Goal: Information Seeking & Learning: Learn about a topic

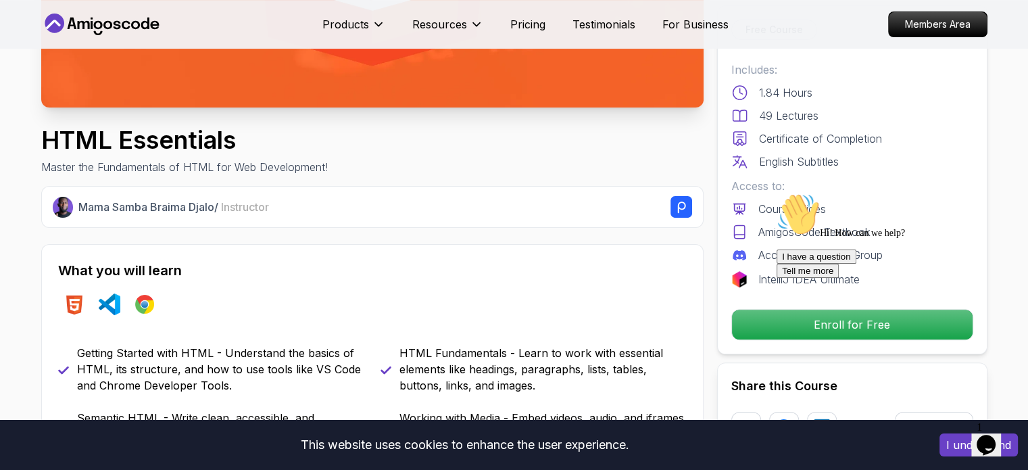
scroll to position [345, 0]
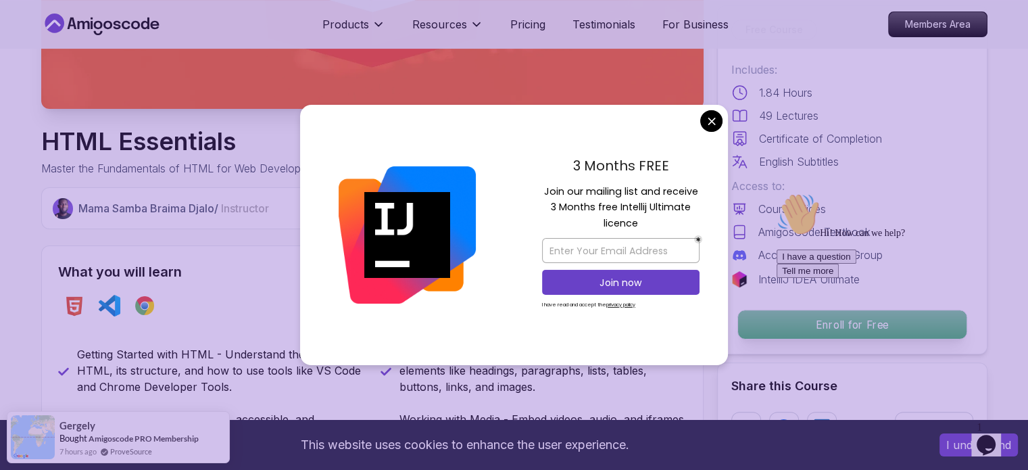
click at [762, 323] on p "Enroll for Free" at bounding box center [852, 324] width 229 height 28
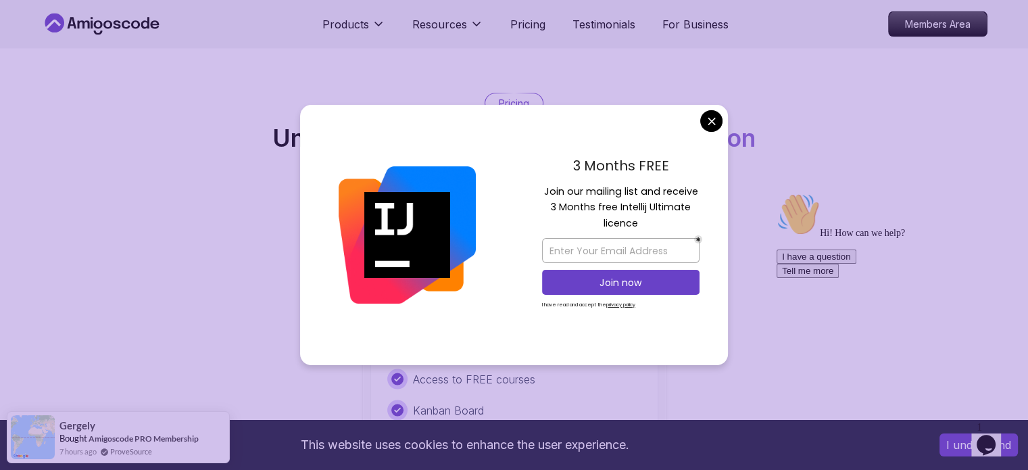
scroll to position [2636, 0]
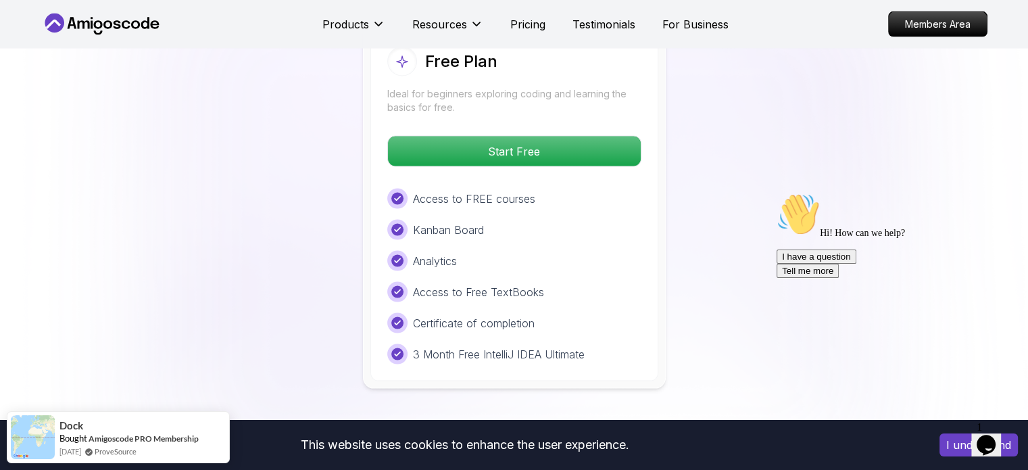
scroll to position [2791, 0]
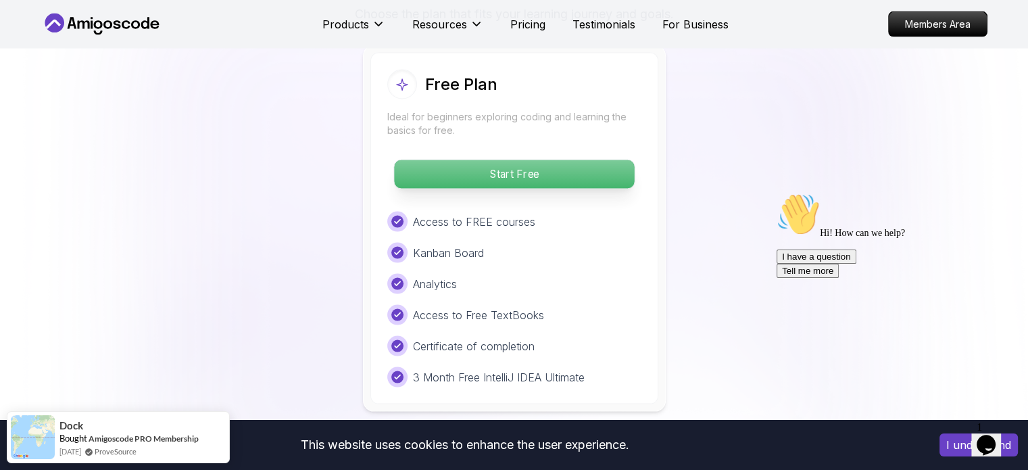
click at [577, 170] on p "Start Free" at bounding box center [514, 174] width 240 height 28
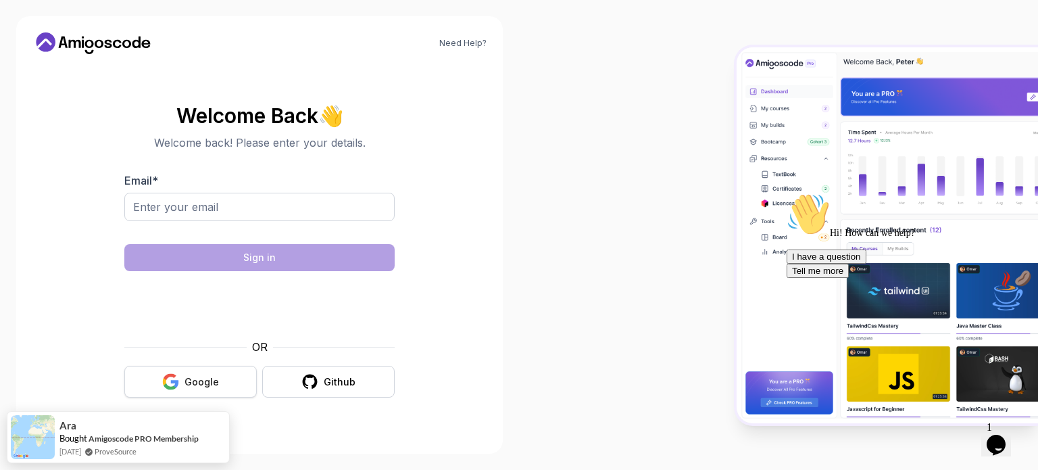
click at [221, 383] on button "Google" at bounding box center [190, 382] width 133 height 32
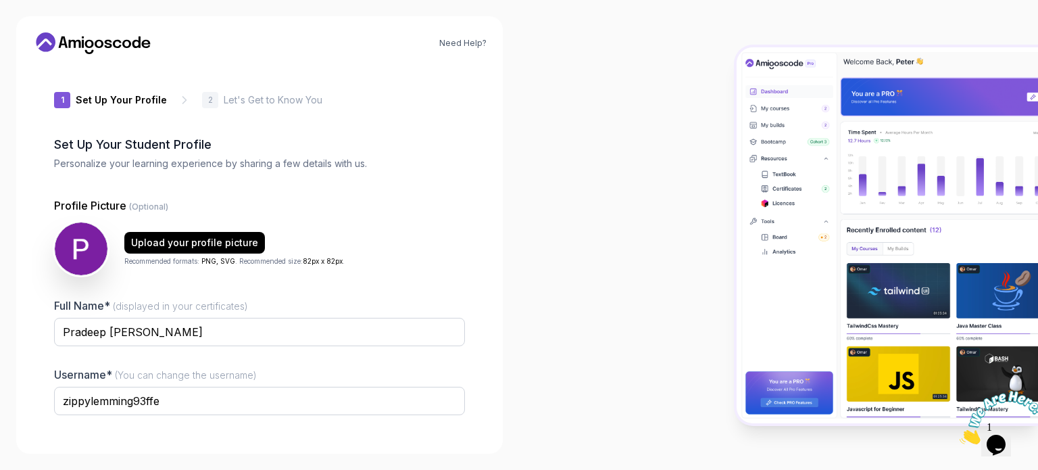
scroll to position [93, 0]
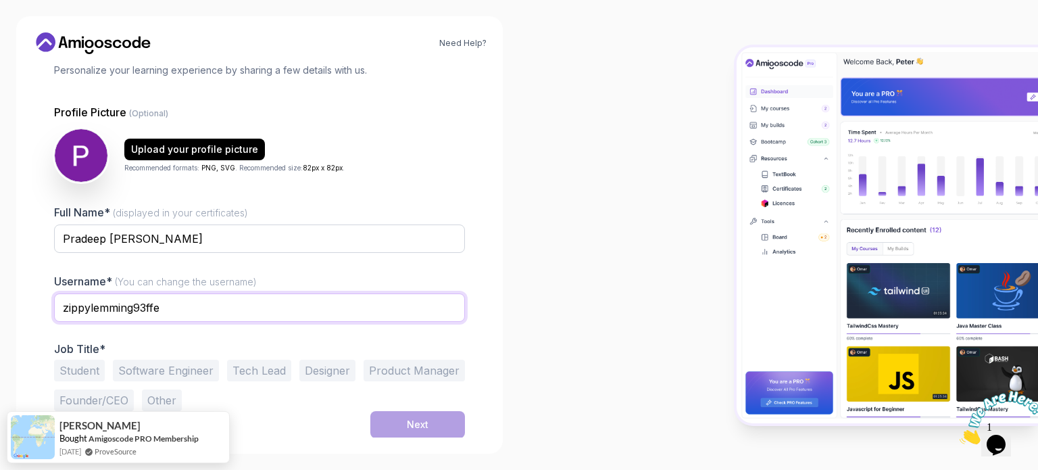
click at [154, 313] on input "zippylemming93ffe" at bounding box center [259, 307] width 411 height 28
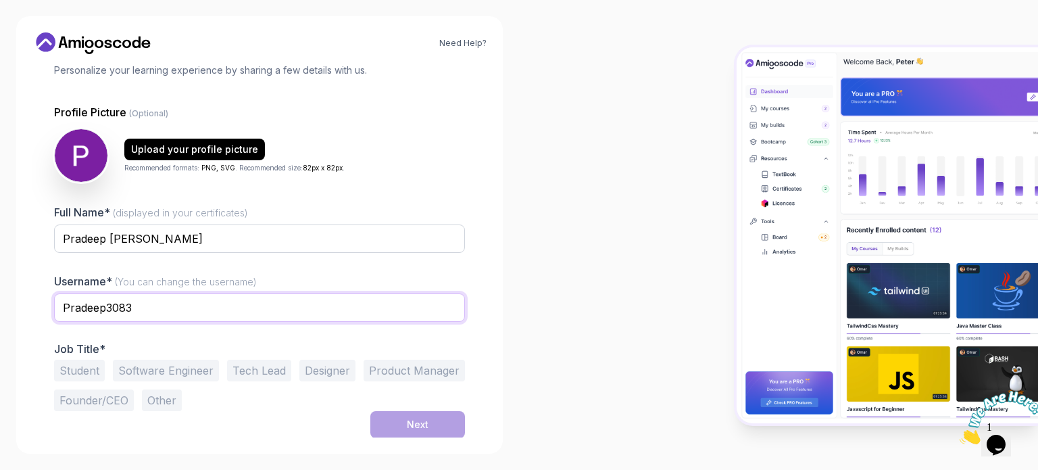
type input "Pradeep3083"
click at [70, 371] on button "Student" at bounding box center [79, 371] width 51 height 22
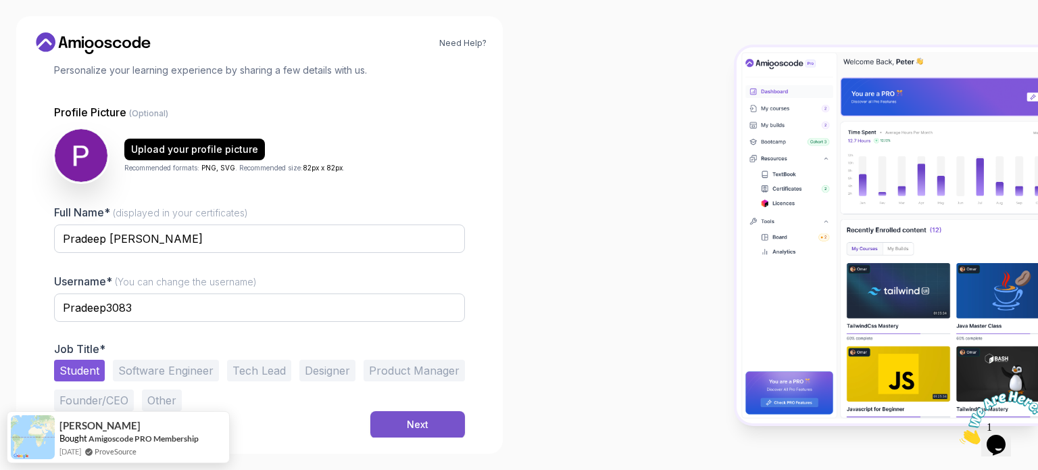
click at [454, 416] on button "Next" at bounding box center [417, 424] width 95 height 27
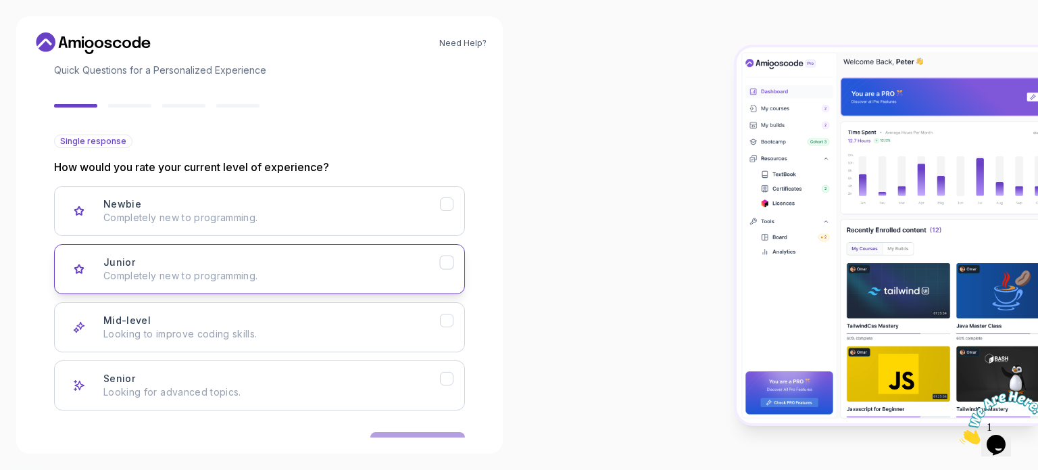
click at [297, 256] on div "Junior Completely new to programming." at bounding box center [271, 269] width 337 height 27
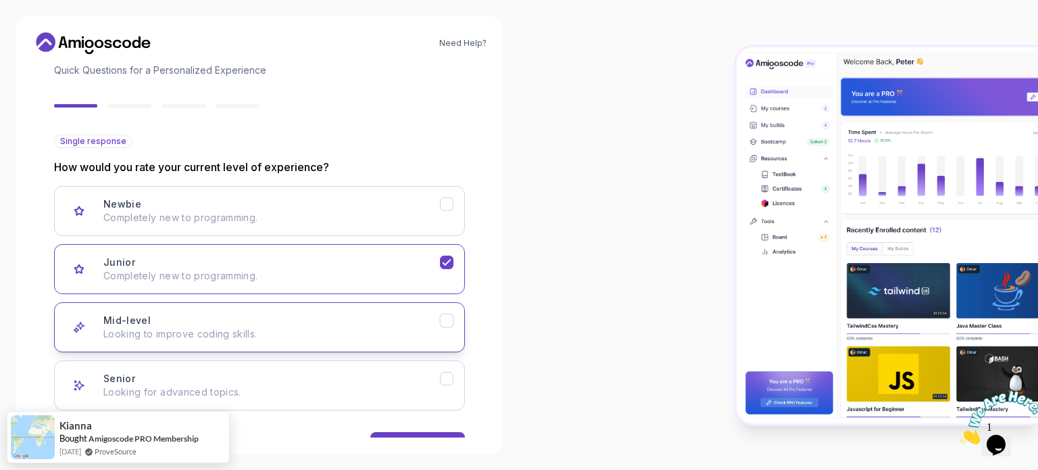
scroll to position [135, 0]
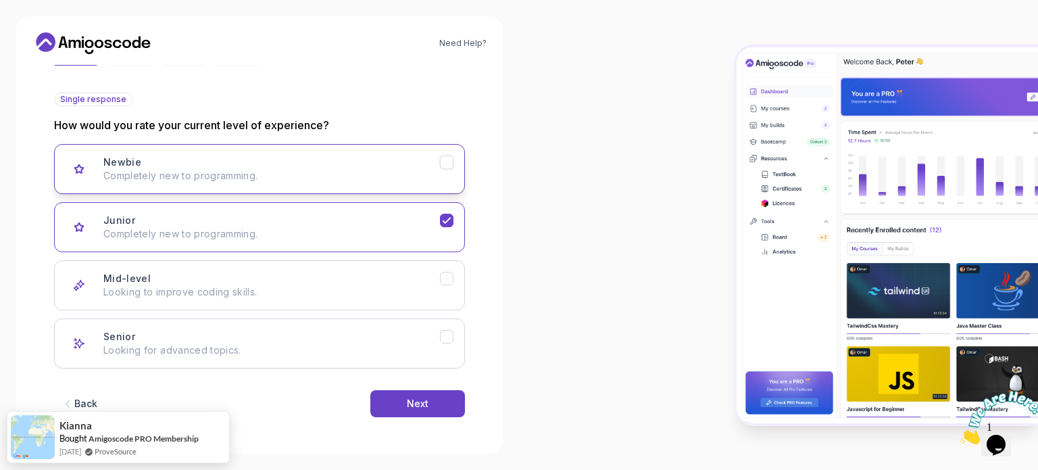
click at [450, 157] on icon "Newbie" at bounding box center [447, 162] width 13 height 13
click at [447, 210] on button "Junior Completely new to programming." at bounding box center [259, 227] width 411 height 50
click at [439, 391] on button "Next" at bounding box center [417, 403] width 95 height 27
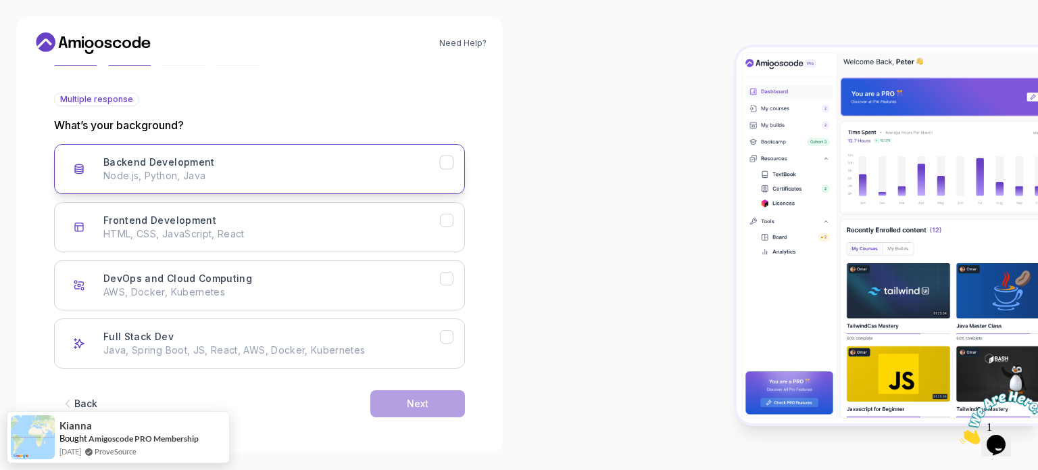
click at [448, 183] on button "Backend Development Node.js, Python, Java" at bounding box center [259, 169] width 411 height 50
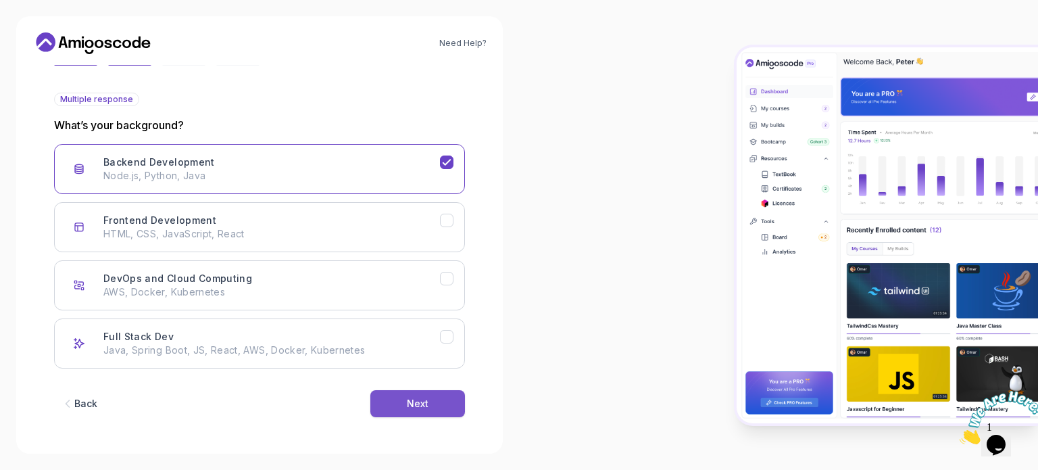
click at [429, 400] on button "Next" at bounding box center [417, 403] width 95 height 27
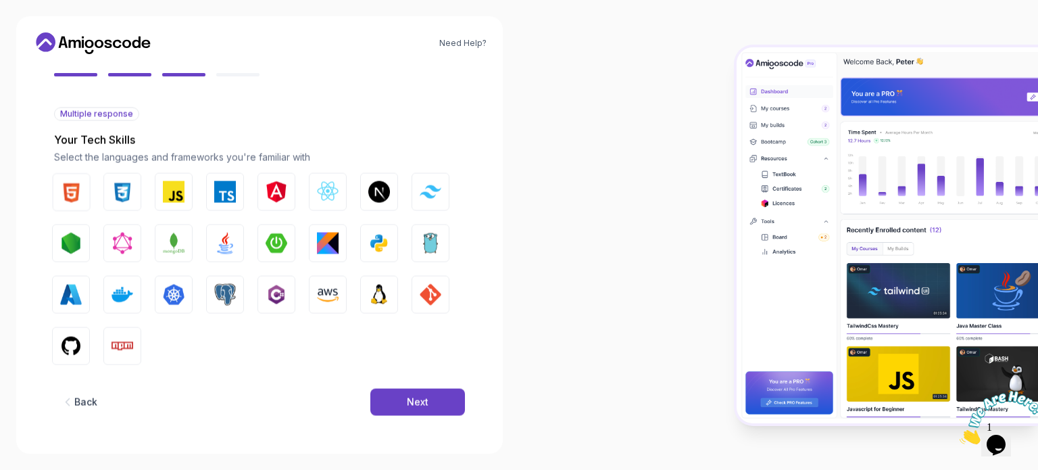
scroll to position [120, 0]
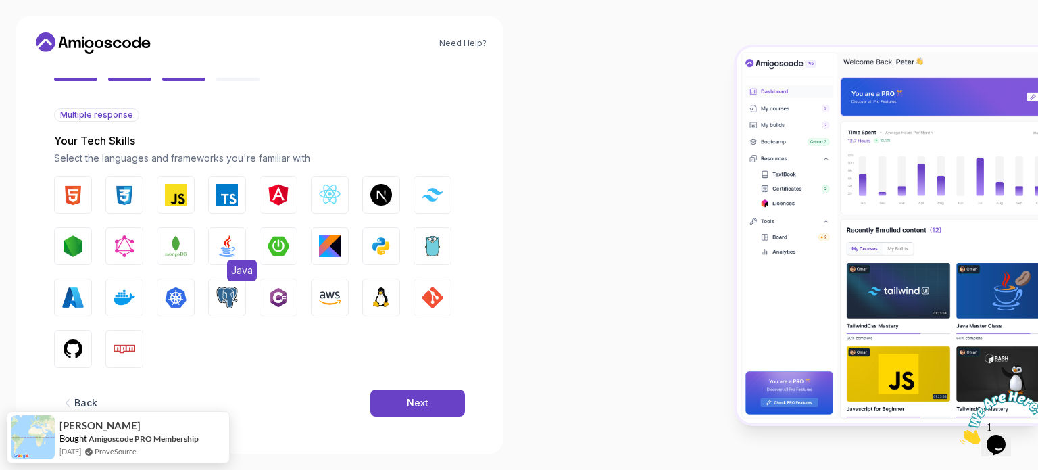
click at [234, 245] on img "button" at bounding box center [227, 246] width 22 height 22
click at [237, 293] on img "button" at bounding box center [227, 298] width 22 height 22
click at [238, 289] on button "PostgreSQL" at bounding box center [227, 298] width 38 height 38
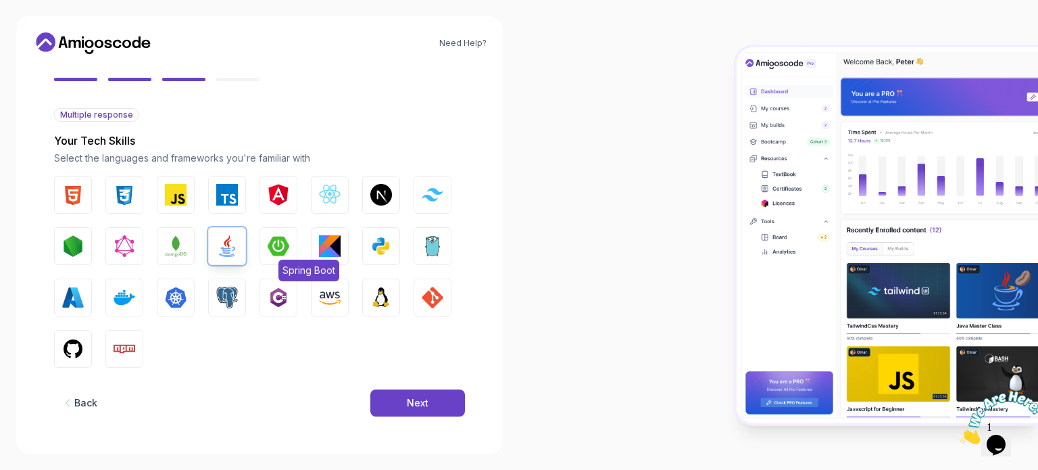
click at [282, 238] on img "button" at bounding box center [279, 246] width 22 height 22
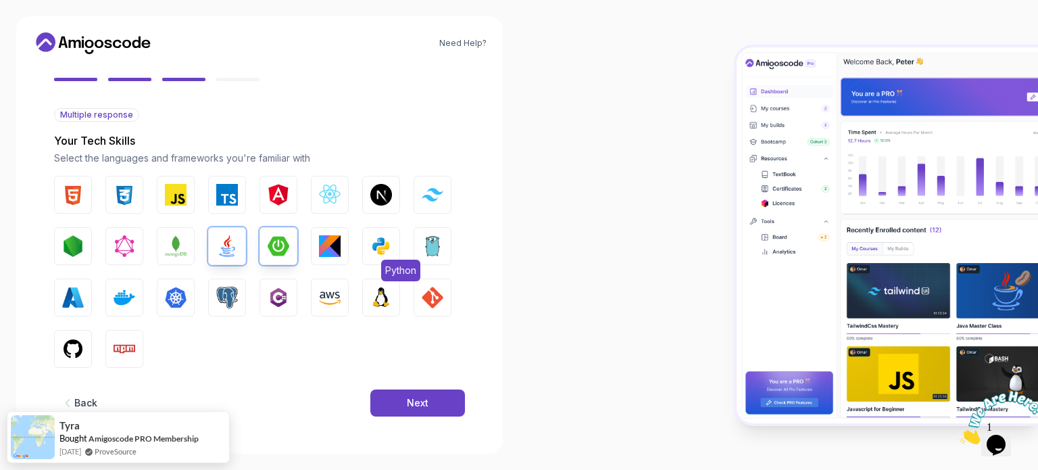
click at [379, 253] on img "button" at bounding box center [381, 246] width 22 height 22
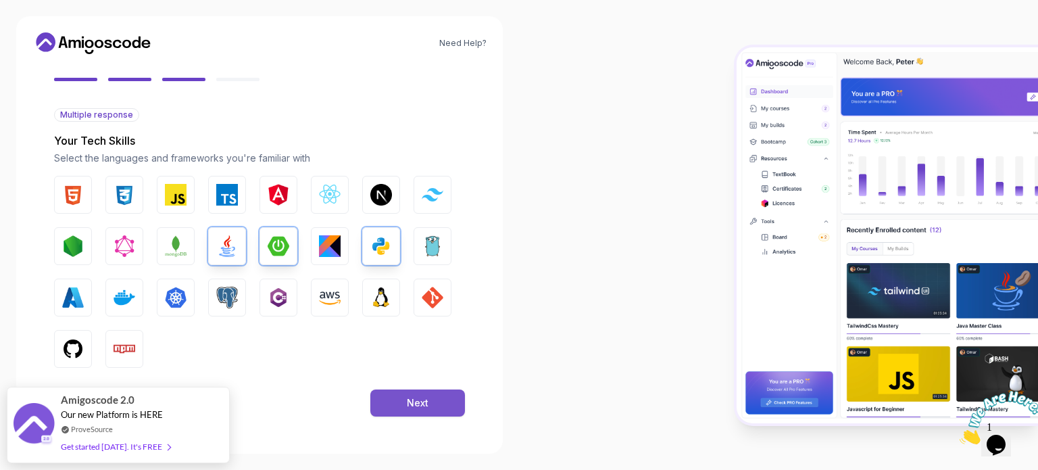
click at [412, 408] on div "Next" at bounding box center [418, 403] width 22 height 14
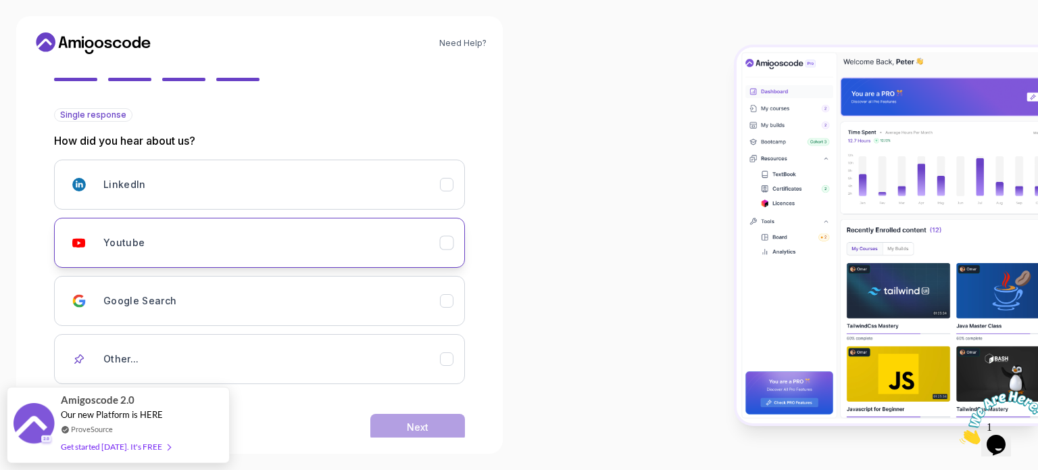
click at [299, 246] on div "Youtube" at bounding box center [271, 242] width 337 height 27
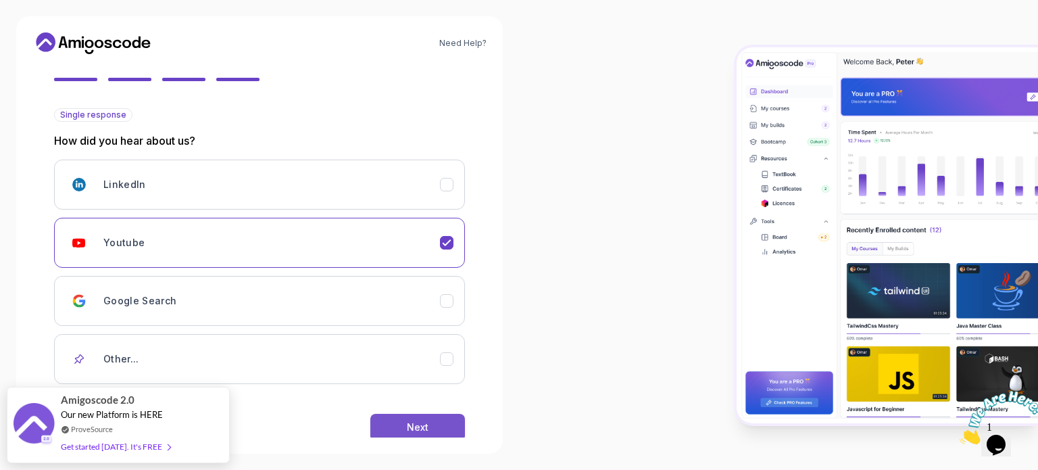
click at [407, 421] on div "Next" at bounding box center [418, 427] width 22 height 14
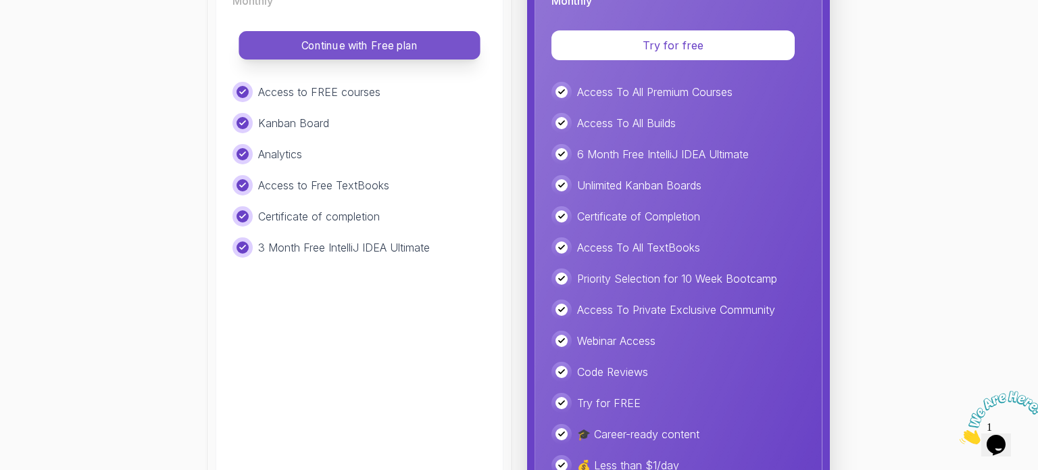
scroll to position [320, 0]
click at [386, 39] on p "Continue with Free plan" at bounding box center [359, 47] width 211 height 16
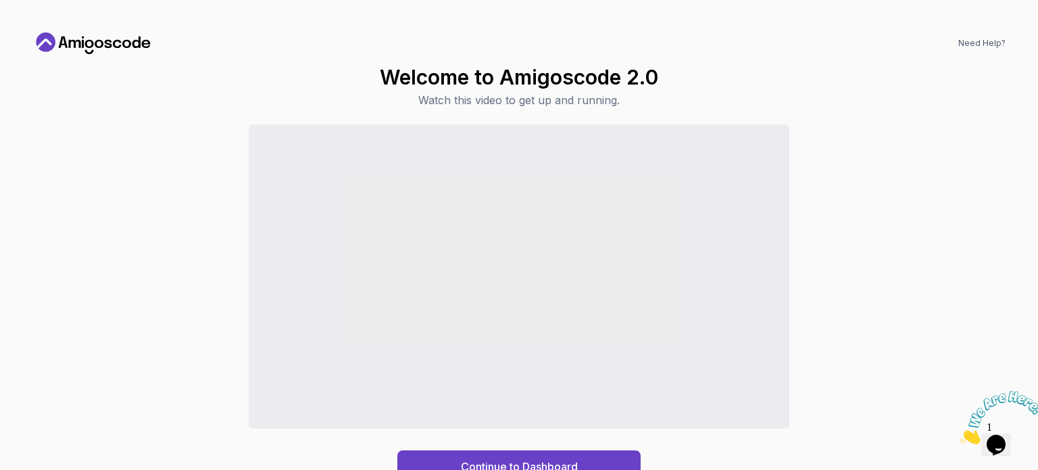
click at [960, 435] on icon "Close" at bounding box center [960, 440] width 0 height 11
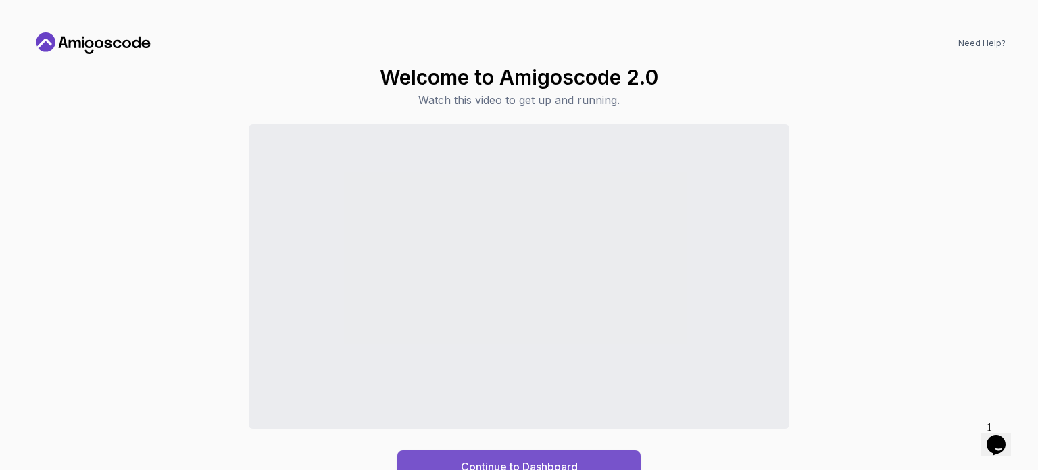
click at [614, 461] on button "Continue to Dashboard" at bounding box center [519, 466] width 243 height 32
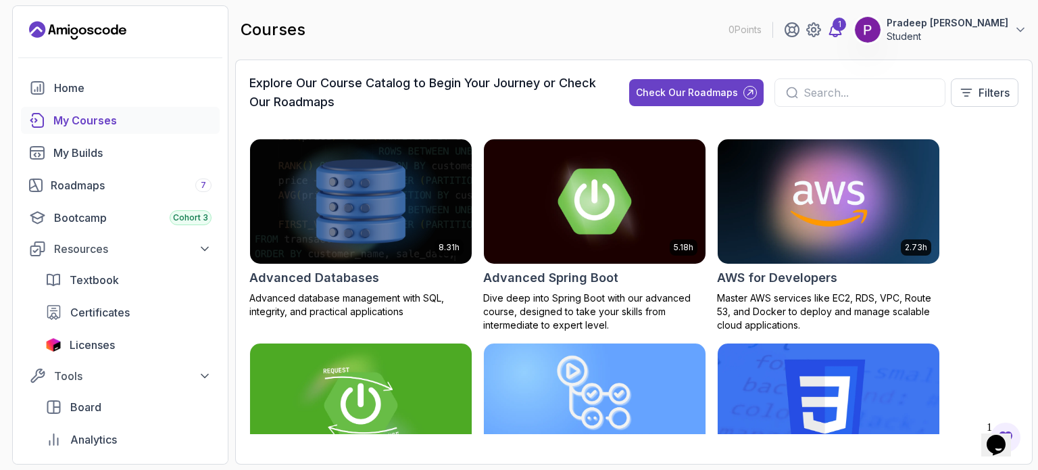
click at [827, 31] on icon at bounding box center [835, 30] width 16 height 16
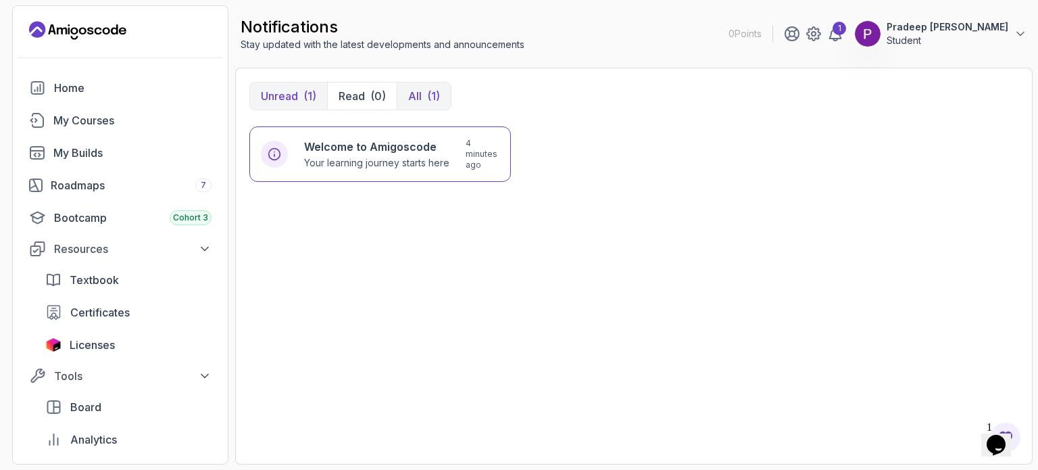
click at [435, 91] on div "(1)" at bounding box center [433, 96] width 13 height 16
click at [120, 83] on div "Home" at bounding box center [133, 88] width 158 height 16
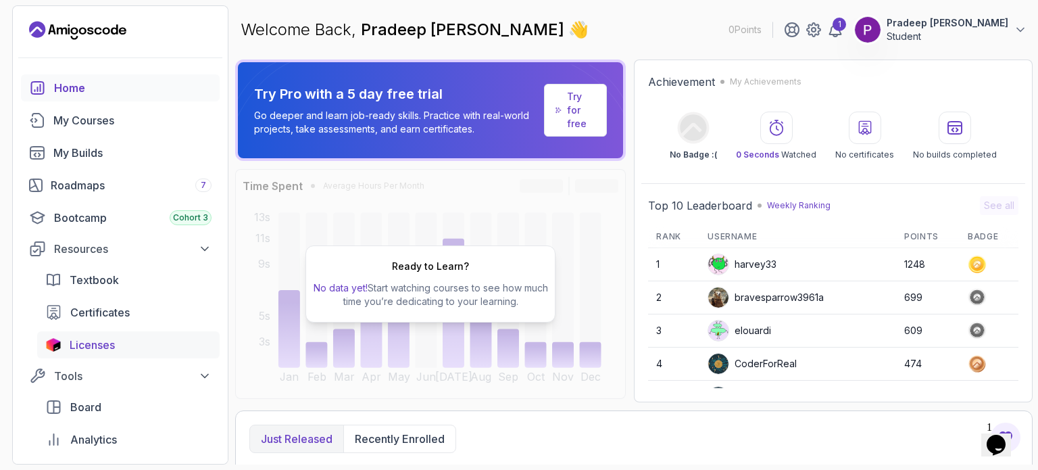
click at [102, 350] on span "Licenses" at bounding box center [92, 345] width 45 height 16
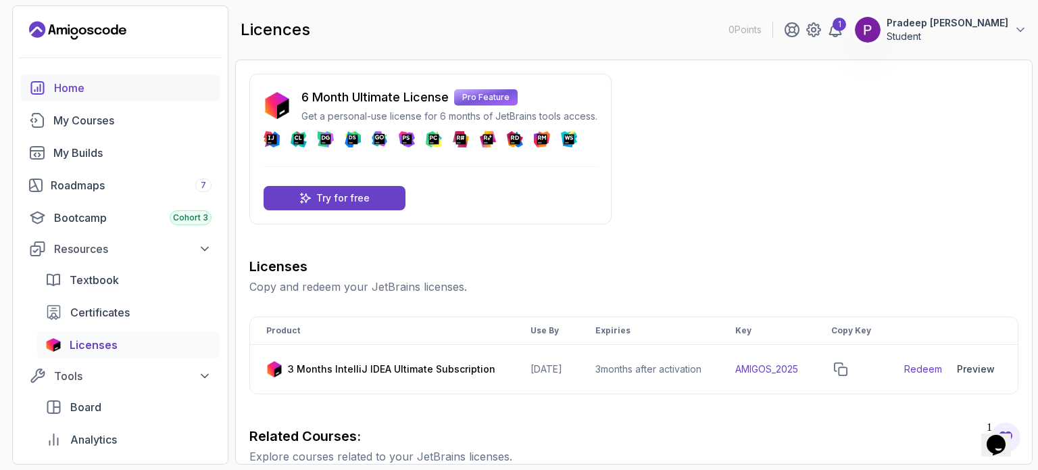
click at [70, 85] on div "Home" at bounding box center [133, 88] width 158 height 16
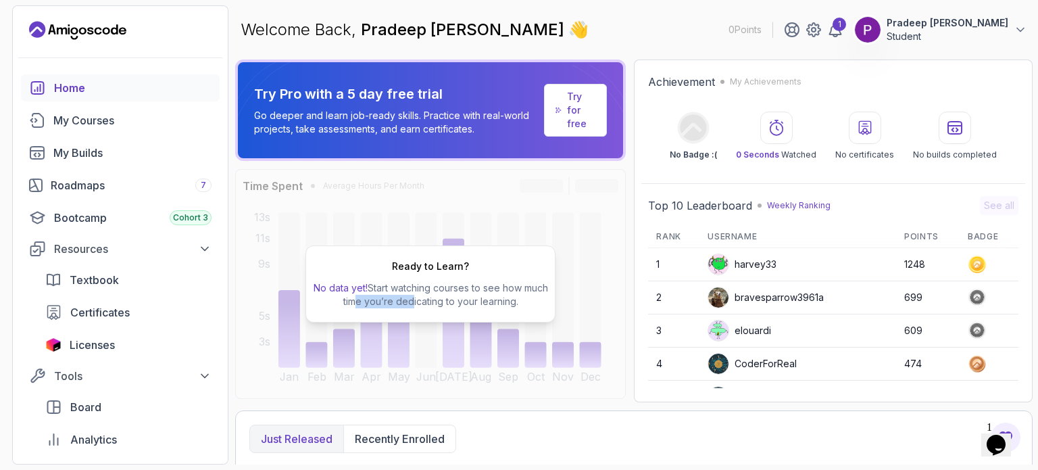
drag, startPoint x: 365, startPoint y: 339, endPoint x: 419, endPoint y: 330, distance: 54.8
click at [419, 330] on div "Ready to Learn? No data yet! Start watching courses to see how much time you’re…" at bounding box center [430, 284] width 391 height 230
click at [125, 125] on div "My Courses" at bounding box center [132, 120] width 158 height 16
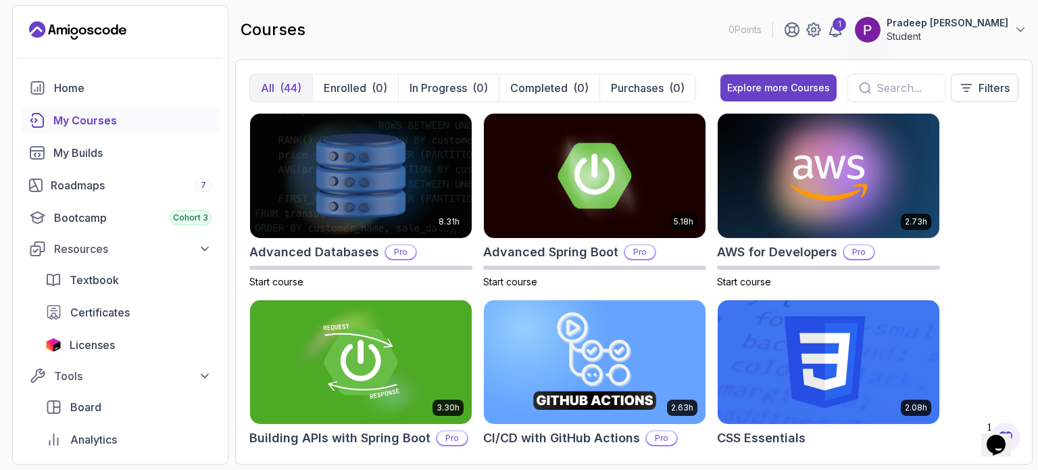
click at [863, 83] on icon at bounding box center [866, 88] width 10 height 10
click at [877, 86] on input "text" at bounding box center [905, 88] width 57 height 16
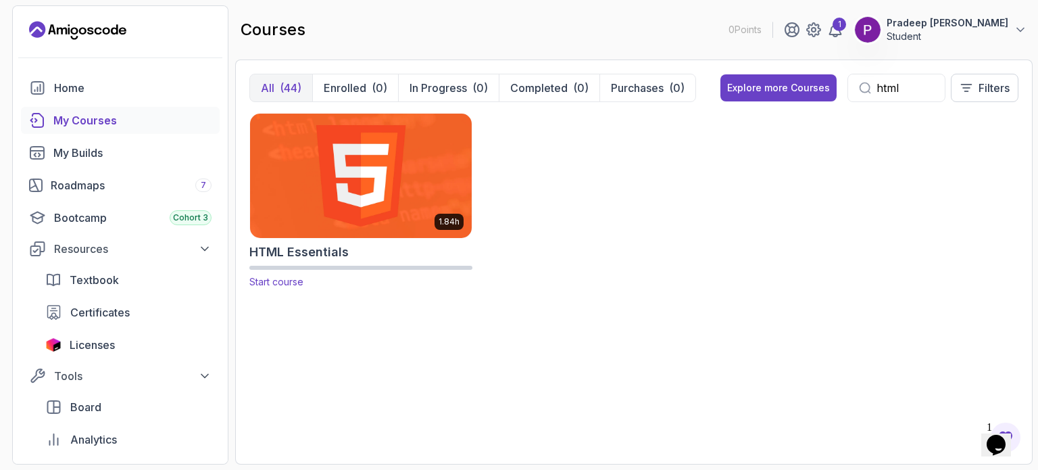
type input "html"
click at [410, 172] on img at bounding box center [361, 175] width 233 height 130
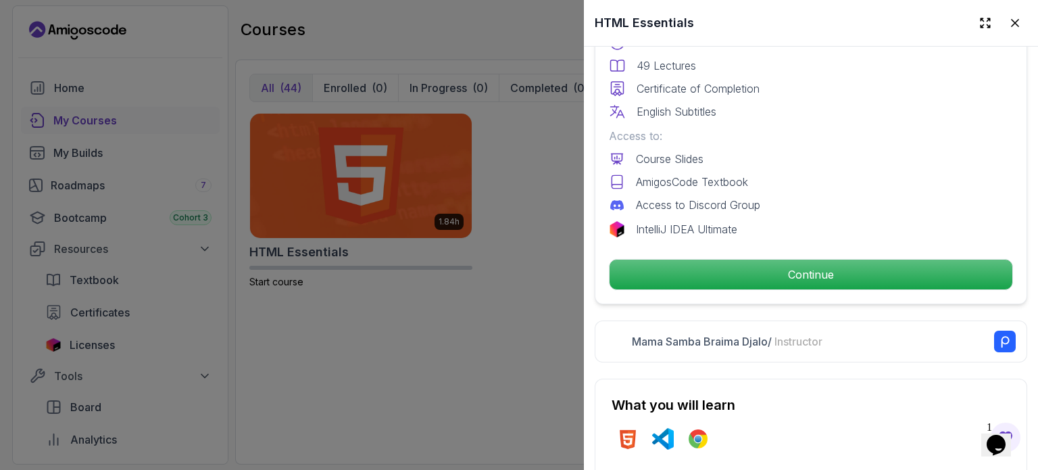
scroll to position [473, 0]
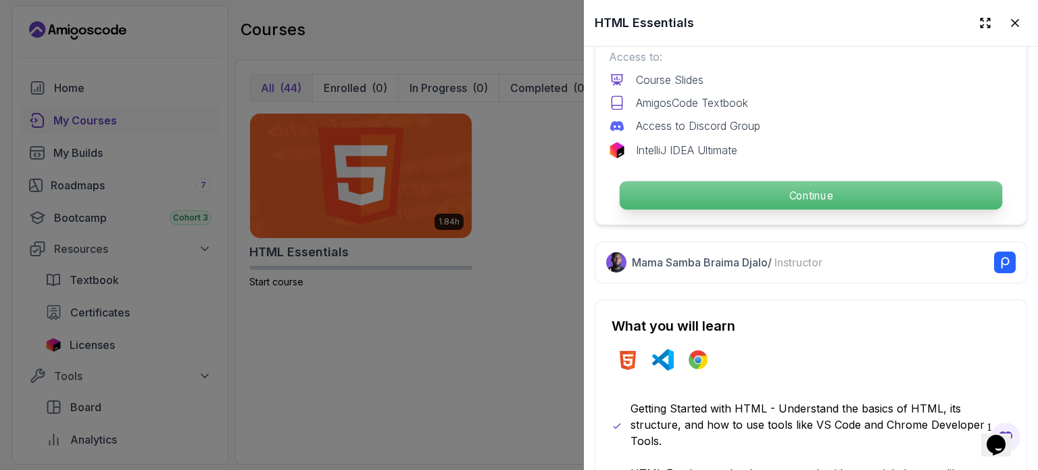
click at [800, 191] on p "Continue" at bounding box center [811, 195] width 383 height 28
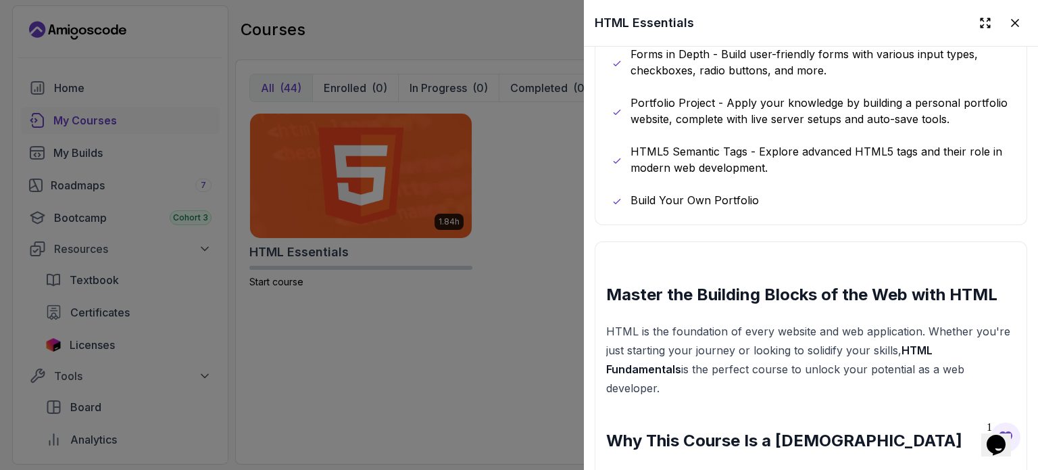
scroll to position [738, 0]
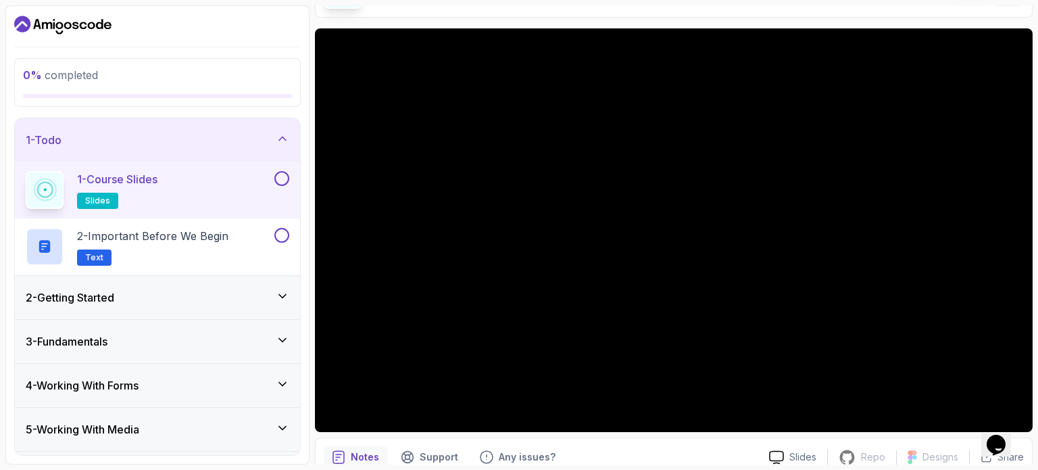
scroll to position [146, 0]
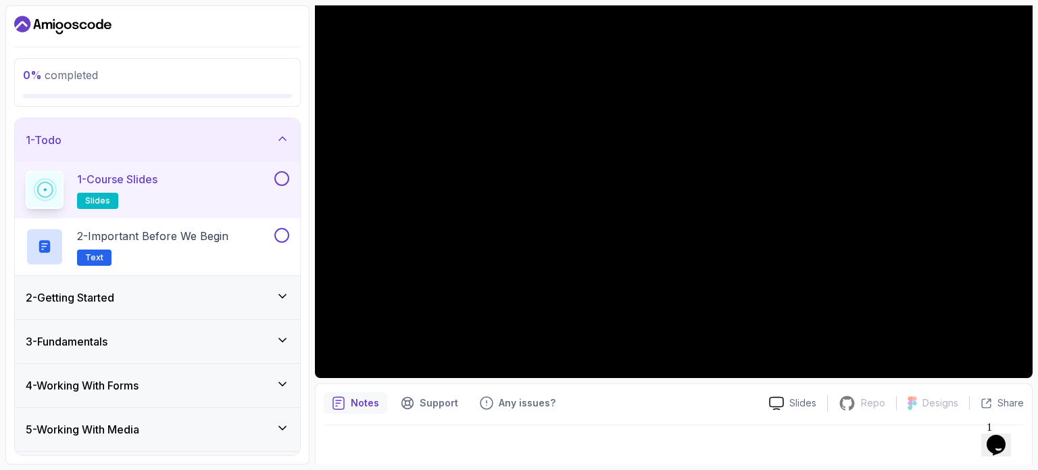
click at [357, 408] on p "Notes" at bounding box center [365, 403] width 28 height 14
click at [415, 395] on div "Support" at bounding box center [430, 403] width 74 height 22
click at [494, 399] on div "Any issues?" at bounding box center [518, 403] width 92 height 22
click at [800, 402] on p "Slides" at bounding box center [803, 403] width 27 height 14
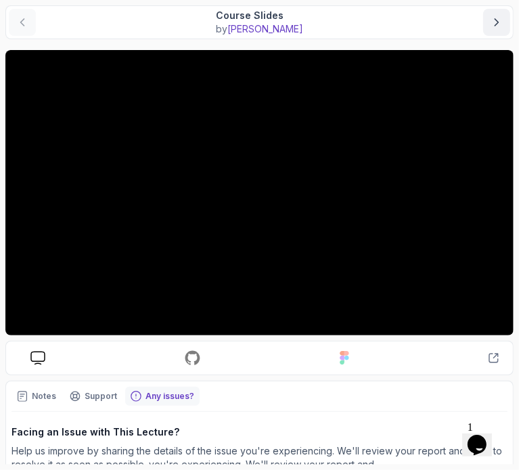
scroll to position [119, 0]
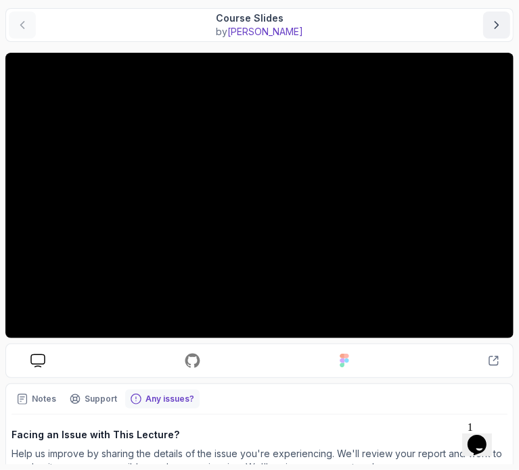
drag, startPoint x: 37, startPoint y: 360, endPoint x: 404, endPoint y: 356, distance: 367.1
click at [404, 356] on div "Slides Repo Repository not available Designs Design not available Share" at bounding box center [259, 360] width 479 height 17
drag, startPoint x: 489, startPoint y: 362, endPoint x: 460, endPoint y: 357, distance: 29.5
click at [460, 357] on div "Slides Repo Repository not available Designs Design not available Share" at bounding box center [259, 360] width 479 height 17
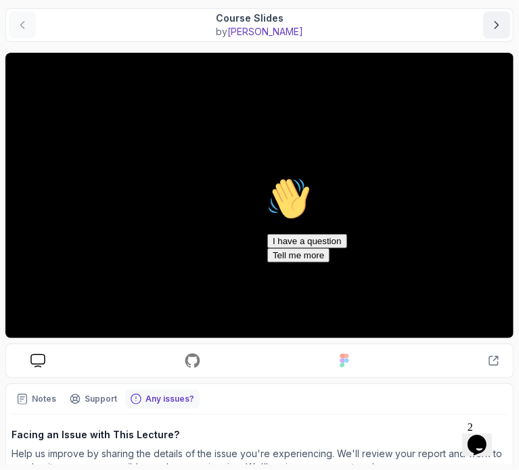
click at [266, 176] on icon "Chat attention grabber" at bounding box center [266, 176] width 0 height 0
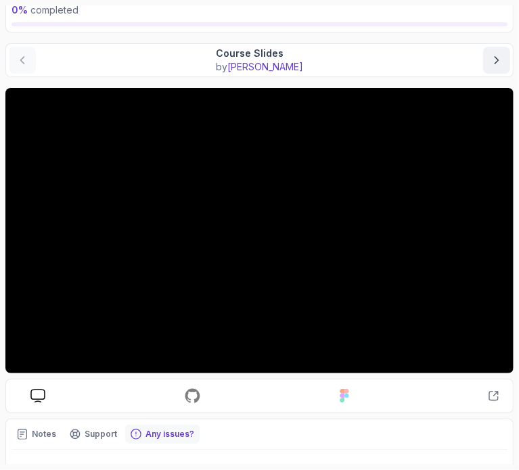
scroll to position [85, 0]
